Goal: Transaction & Acquisition: Purchase product/service

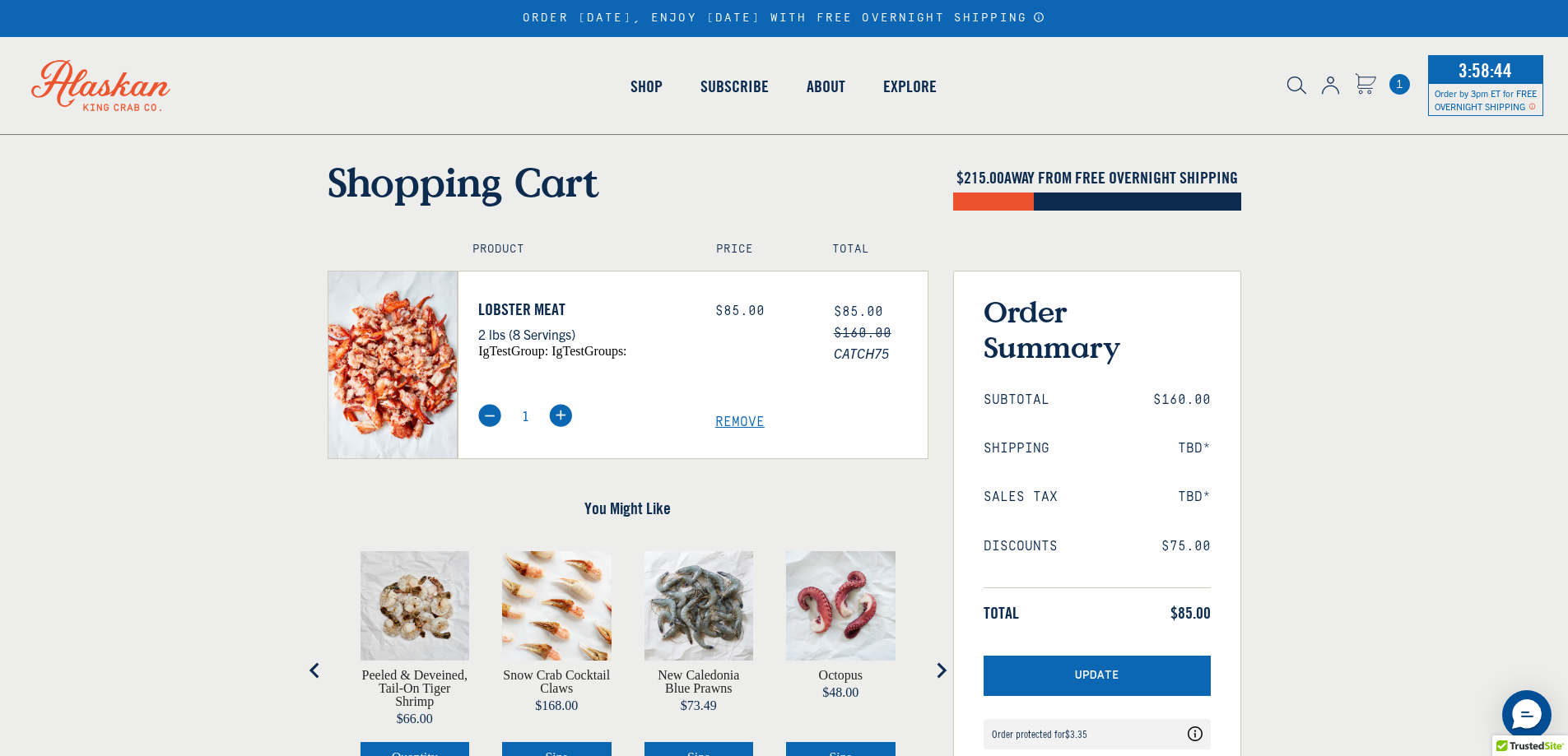
click at [734, 421] on span "Remove" at bounding box center [822, 422] width 212 height 16
click at [698, 484] on div "You Might Like Peeled & Deveined, Tail-On Tiger Shrimp Price $66.00 Quantity Sn…" at bounding box center [628, 652] width 600 height 357
click at [705, 363] on div "Price: $85.00" at bounding box center [762, 338] width 119 height 79
